Goal: Task Accomplishment & Management: Complete application form

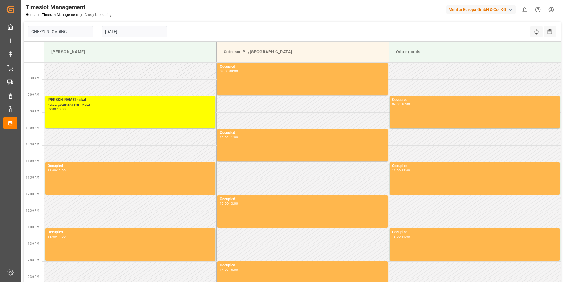
type input "Chezy Unloading"
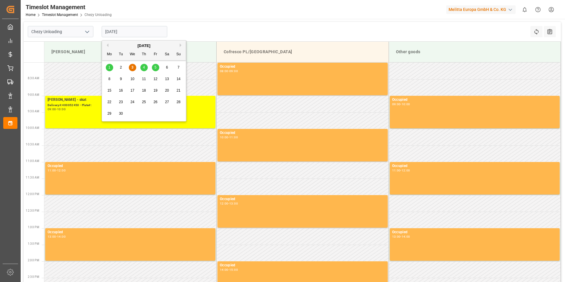
click at [136, 32] on input "[DATE]" at bounding box center [135, 31] width 66 height 11
click at [111, 77] on div "8" at bounding box center [109, 79] width 7 height 7
type input "[DATE]"
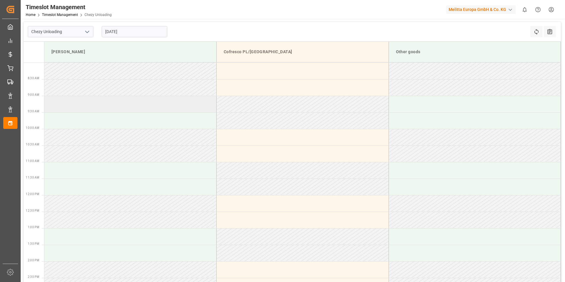
click at [103, 105] on td at bounding box center [130, 104] width 172 height 17
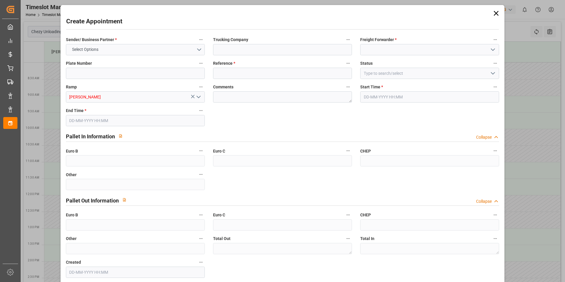
type input "0"
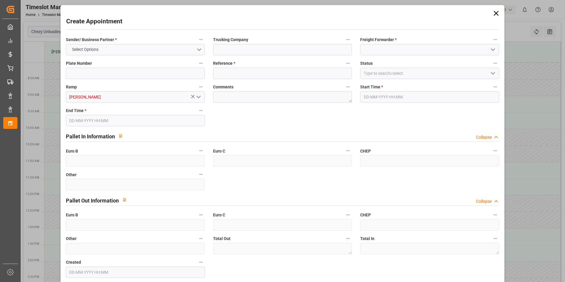
type input "0"
type input "[DATE] 09:00"
type input "[DATE] 10:00"
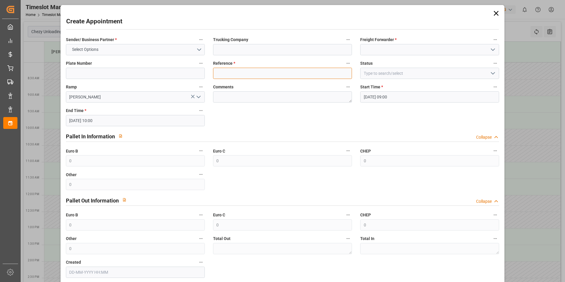
click at [259, 74] on input at bounding box center [282, 73] width 139 height 11
paste input "400052580"
type input "400052580"
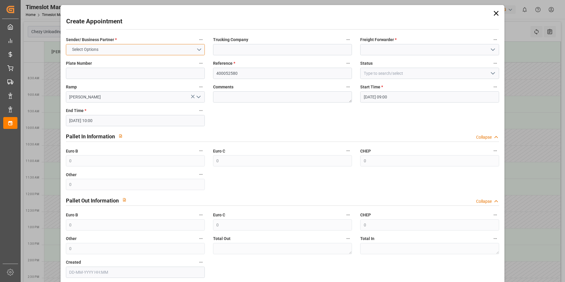
click at [166, 48] on button "Select Options" at bounding box center [135, 49] width 139 height 11
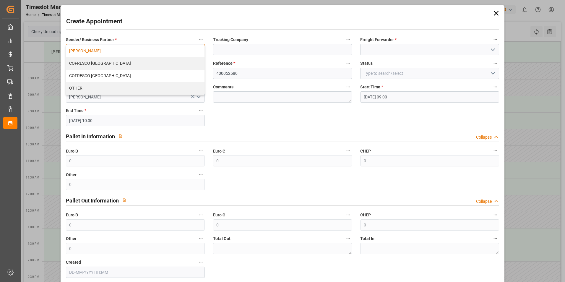
click at [113, 53] on div "[PERSON_NAME]" at bounding box center [135, 51] width 138 height 12
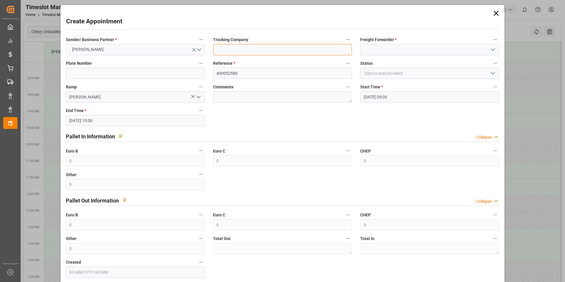
click at [271, 51] on input at bounding box center [282, 49] width 139 height 11
type input "skat"
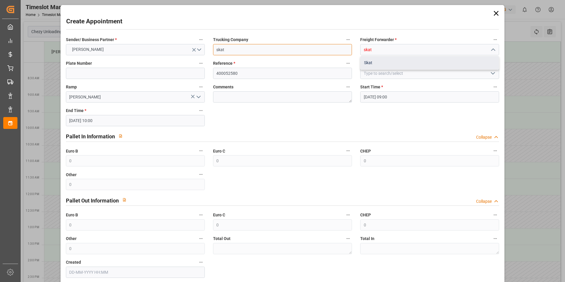
click at [379, 61] on div "Skat" at bounding box center [429, 62] width 138 height 13
type input "Skat"
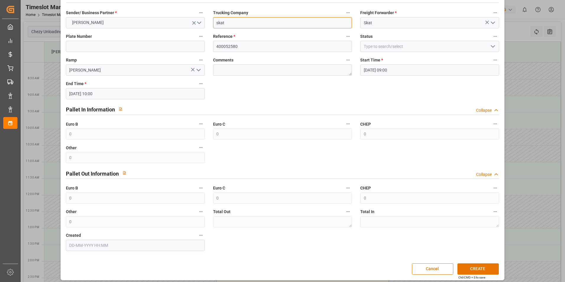
scroll to position [30, 0]
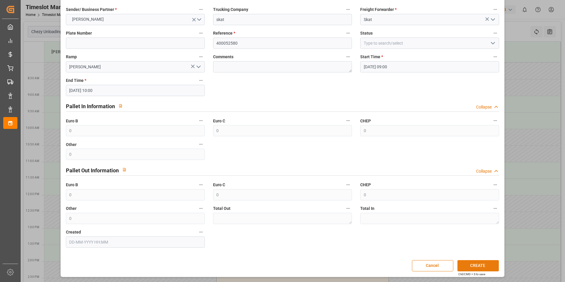
click at [480, 264] on button "CREATE" at bounding box center [477, 265] width 41 height 11
